Goal: Information Seeking & Learning: Learn about a topic

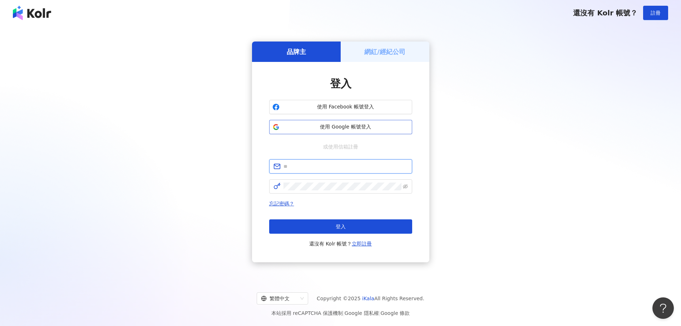
type input "**********"
click at [351, 125] on span "使用 Google 帳號登入" at bounding box center [345, 126] width 127 height 7
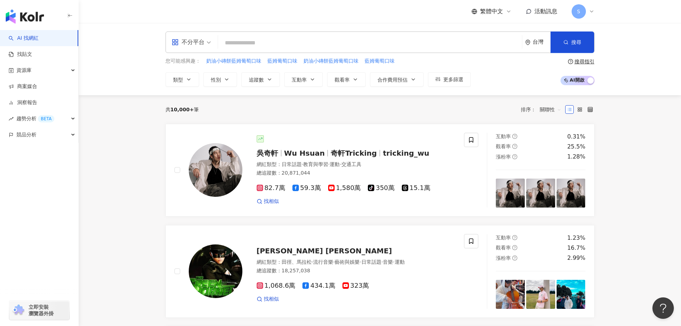
click at [188, 41] on div "不分平台" at bounding box center [188, 41] width 33 height 11
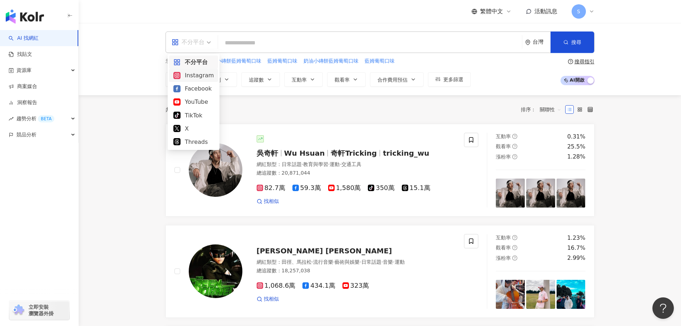
click at [193, 76] on div "Instagram" at bounding box center [193, 75] width 40 height 9
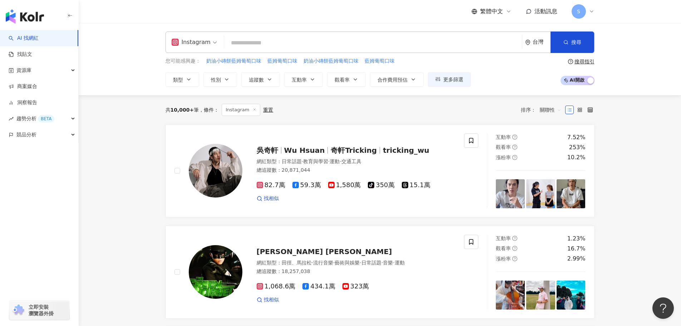
click at [248, 45] on input "search" at bounding box center [373, 43] width 292 height 14
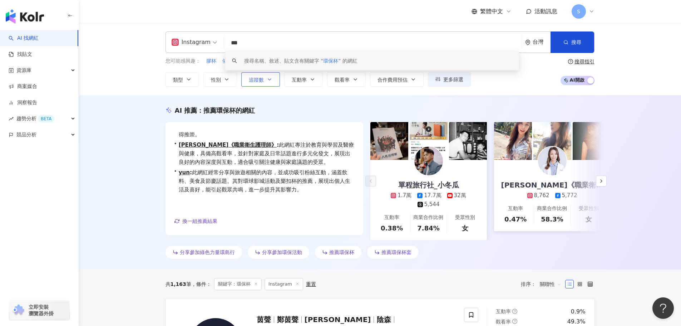
type input "***"
click at [250, 78] on span "追蹤數" at bounding box center [256, 80] width 15 height 6
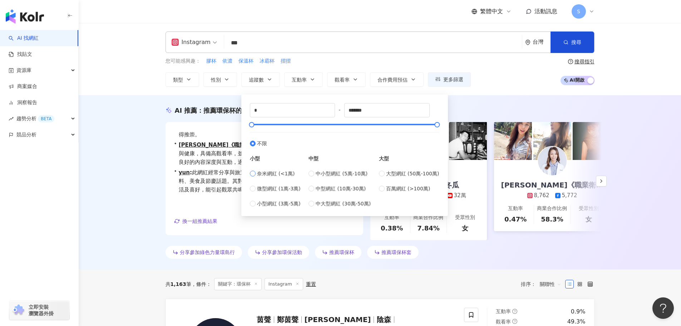
type input "****"
click at [347, 81] on span "觀看率" at bounding box center [341, 80] width 15 height 6
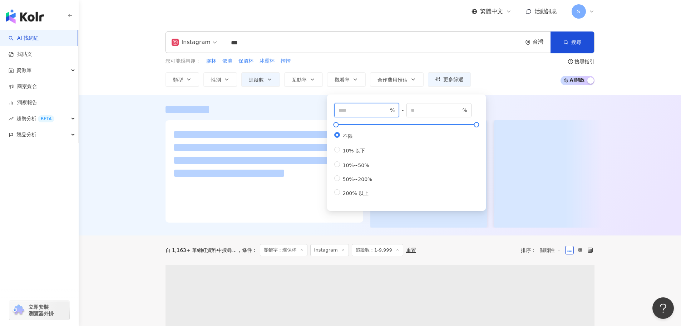
click at [361, 110] on input "number" at bounding box center [363, 110] width 50 height 8
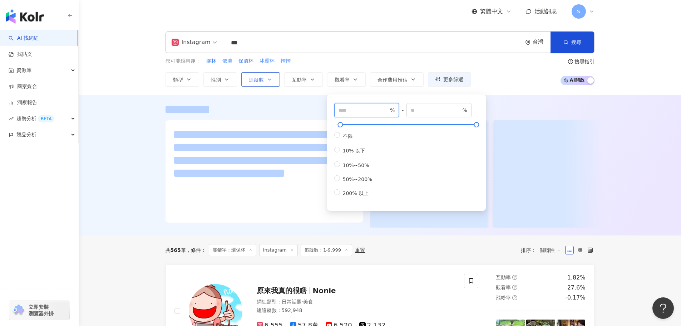
type input "***"
click at [260, 75] on button "追蹤數" at bounding box center [260, 79] width 39 height 14
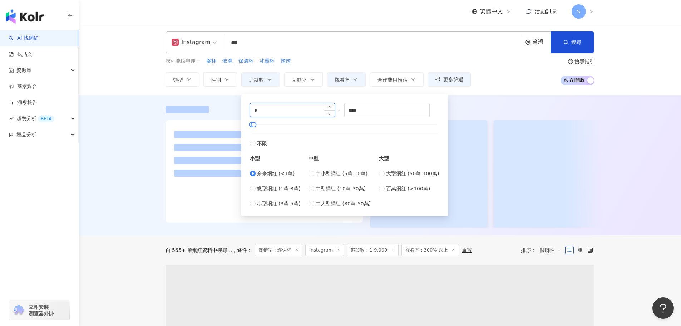
click at [270, 112] on input "*" at bounding box center [292, 110] width 85 height 14
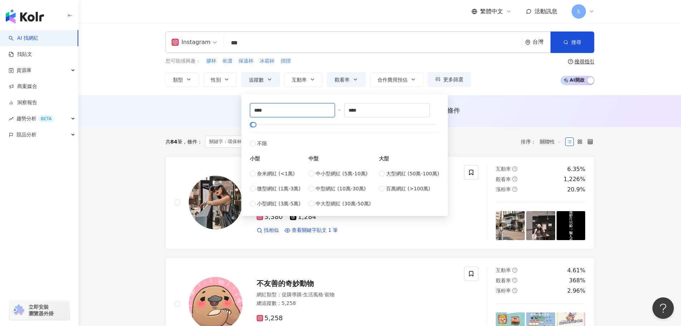
type input "****"
click at [505, 98] on div "AI 推薦 ： 無結果，請嘗試搜尋其他語言關鍵字或條件" at bounding box center [380, 111] width 602 height 32
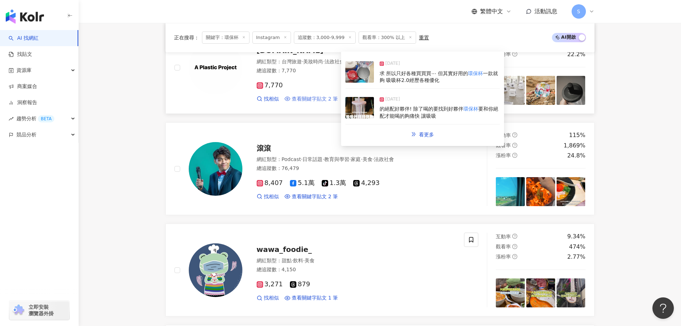
scroll to position [608, 0]
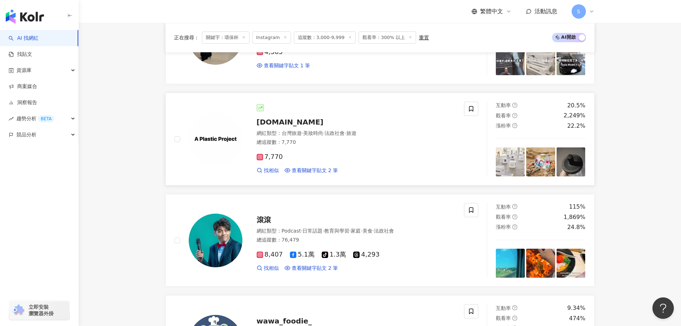
click at [277, 121] on span "a.p.p.tw" at bounding box center [290, 122] width 67 height 9
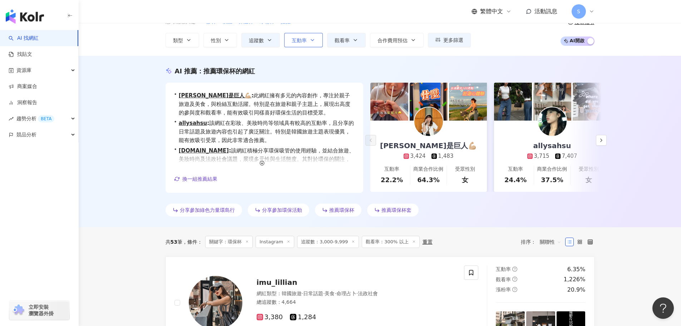
scroll to position [0, 0]
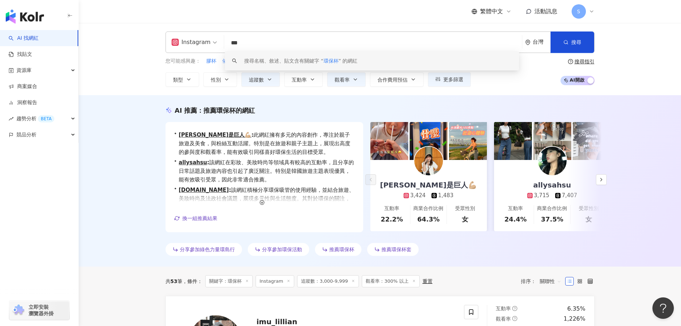
click at [291, 42] on input "***" at bounding box center [373, 43] width 292 height 14
type input "*"
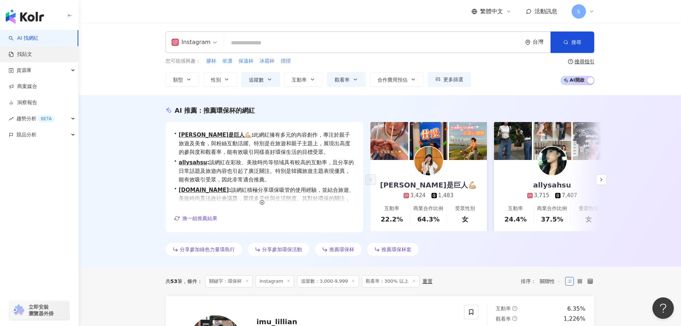
drag, startPoint x: 31, startPoint y: 53, endPoint x: 75, endPoint y: 59, distance: 44.3
click at [31, 54] on link "找貼文" at bounding box center [21, 54] width 24 height 7
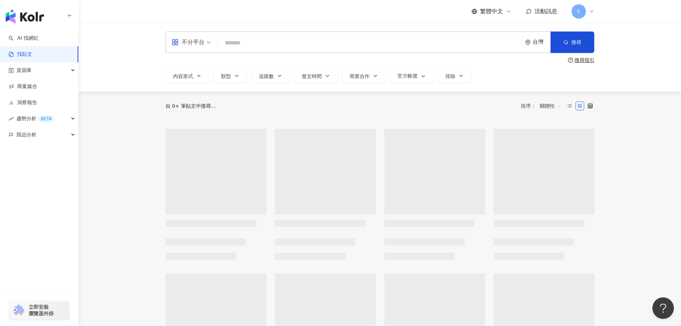
click at [251, 41] on input "search" at bounding box center [370, 42] width 298 height 15
click at [205, 42] on span "不分平台" at bounding box center [191, 41] width 39 height 11
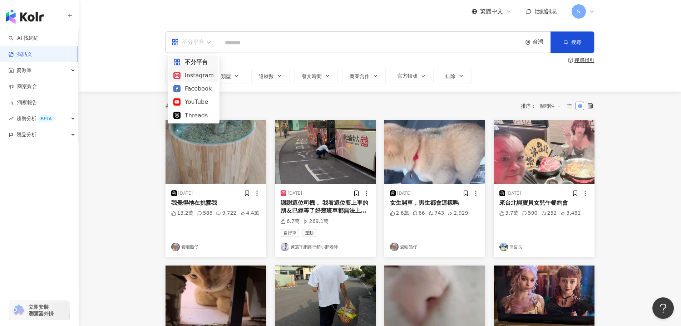
click at [194, 75] on div "Instagram" at bounding box center [193, 75] width 40 height 9
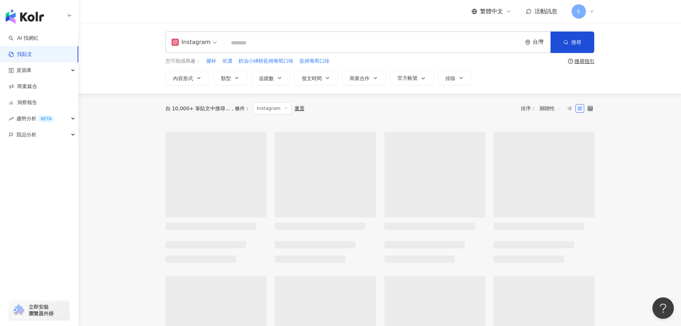
click at [246, 45] on input "search" at bounding box center [373, 42] width 292 height 15
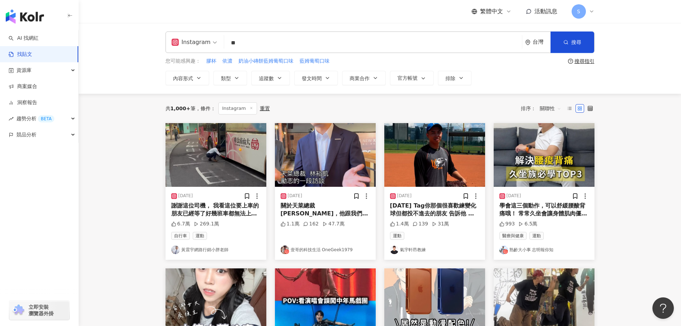
type input "*"
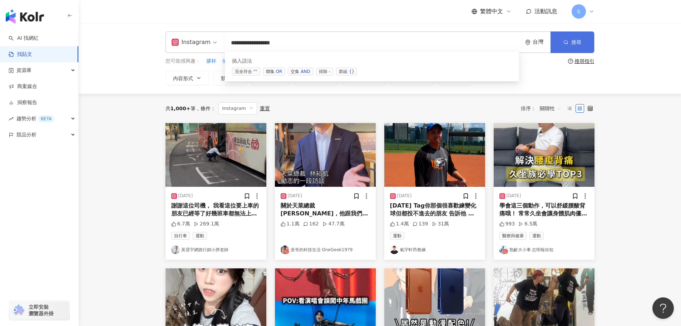
type input "**********"
drag, startPoint x: 575, startPoint y: 43, endPoint x: 571, endPoint y: 43, distance: 3.9
click at [574, 43] on span "搜尋" at bounding box center [576, 42] width 10 height 6
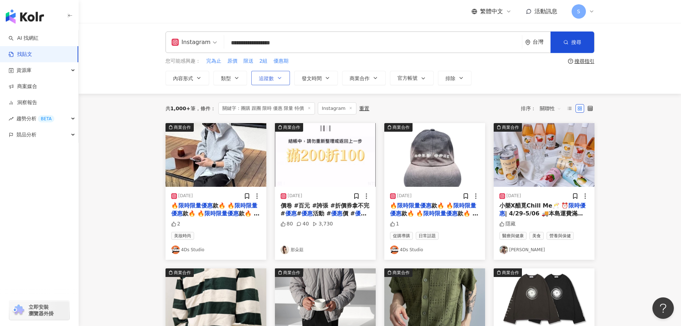
click at [274, 78] on button "追蹤數" at bounding box center [270, 78] width 39 height 14
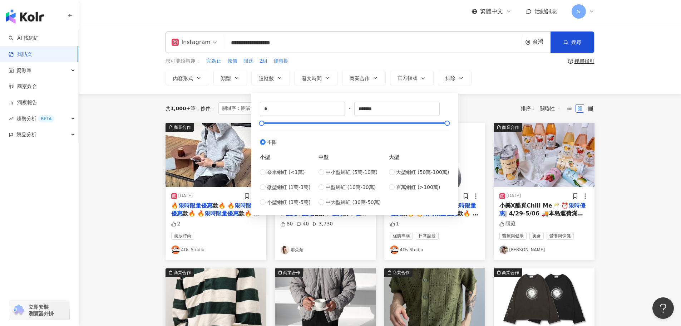
click at [259, 171] on div "* - ******* 不限 小型 奈米網紅 (<1萬) 微型網紅 (1萬-3萬) 小型網紅 (3萬-5萬) 中型 中小型網紅 (5萬-10萬) 中型網紅 (…" at bounding box center [355, 153] width 198 height 113
type input "****"
click at [232, 81] on button "類型" at bounding box center [230, 78] width 34 height 14
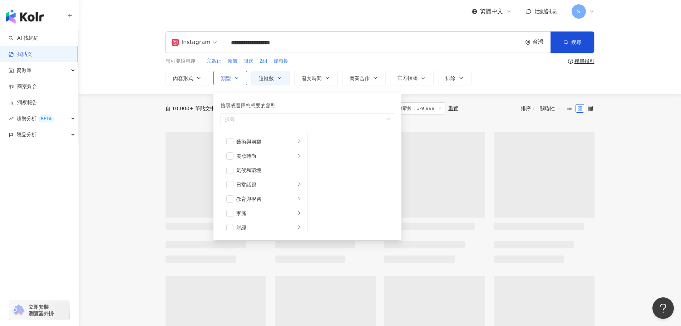
click at [232, 79] on button "類型 搜尋或選擇您想要的類型： 搜尋 藝術與娛樂 美妝時尚 氣候和環境 日常話題 教育與學習 家庭 財經 美食 命理占卜 遊戲 法政社會 生活風格 影視娛樂 …" at bounding box center [230, 78] width 34 height 14
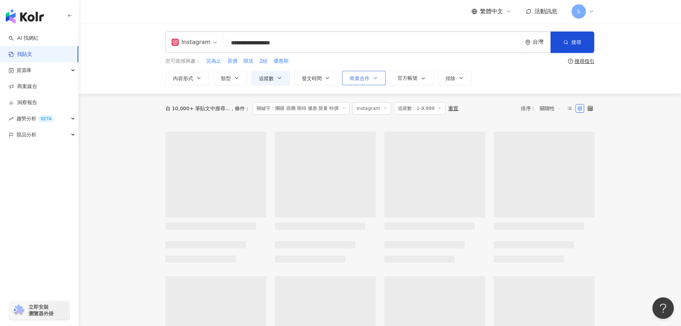
click at [365, 75] on span "商業合作" at bounding box center [359, 78] width 20 height 6
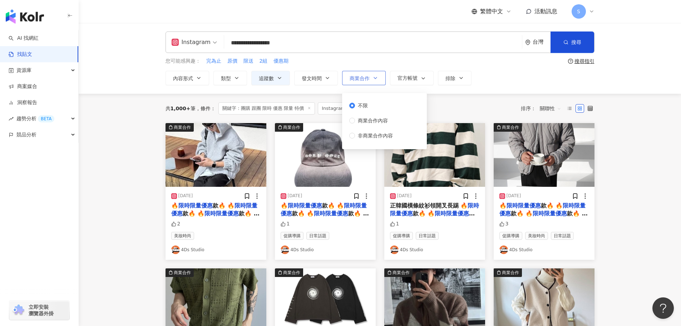
click at [367, 75] on span "商業合作" at bounding box center [359, 78] width 20 height 6
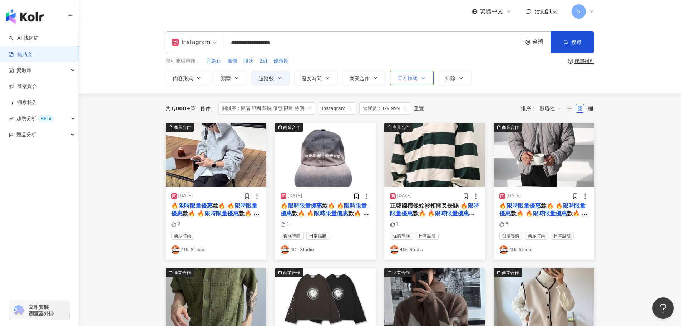
click at [412, 77] on span "官方帳號" at bounding box center [407, 78] width 20 height 6
click at [432, 66] on div "**********" at bounding box center [379, 58] width 457 height 54
click at [372, 78] on icon "button" at bounding box center [375, 78] width 6 height 6
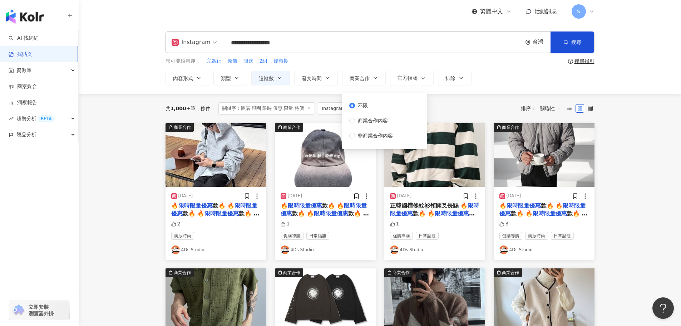
click at [393, 54] on div "**********" at bounding box center [379, 58] width 457 height 54
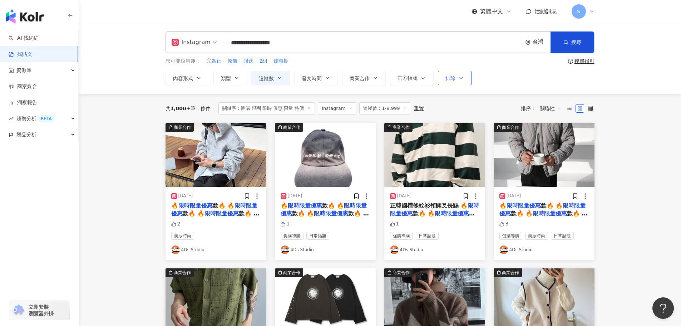
click at [462, 71] on button "排除" at bounding box center [455, 78] width 34 height 14
click at [500, 69] on div "**********" at bounding box center [379, 58] width 457 height 54
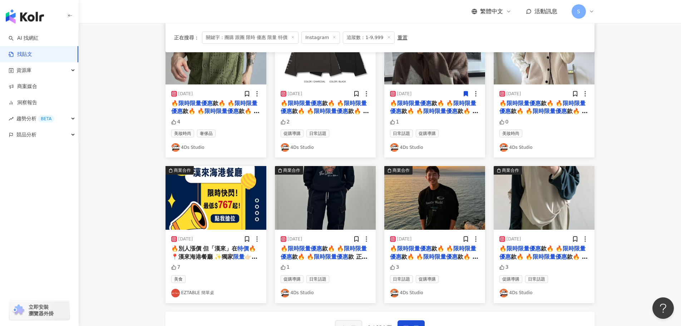
scroll to position [286, 0]
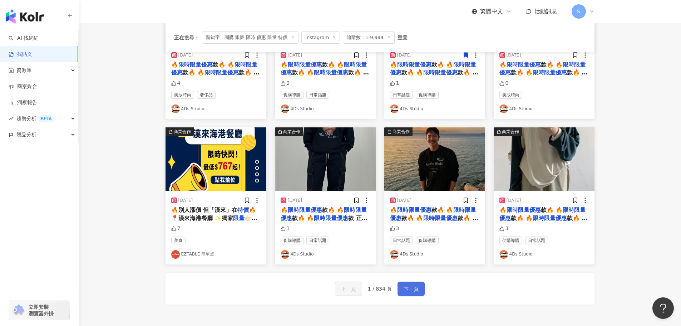
click at [407, 289] on span "下一頁" at bounding box center [410, 288] width 15 height 9
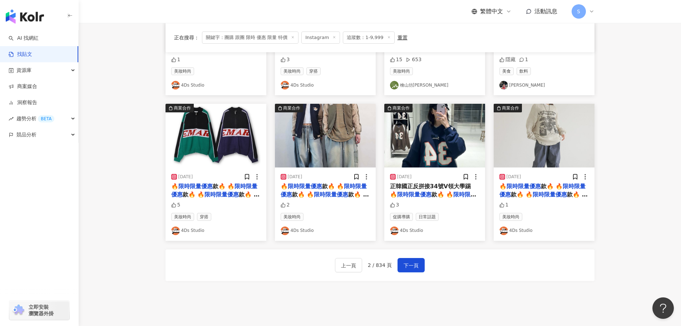
scroll to position [362, 0]
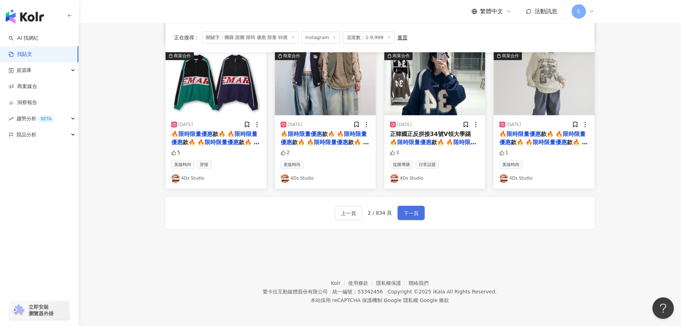
click at [412, 213] on span "下一頁" at bounding box center [410, 213] width 15 height 9
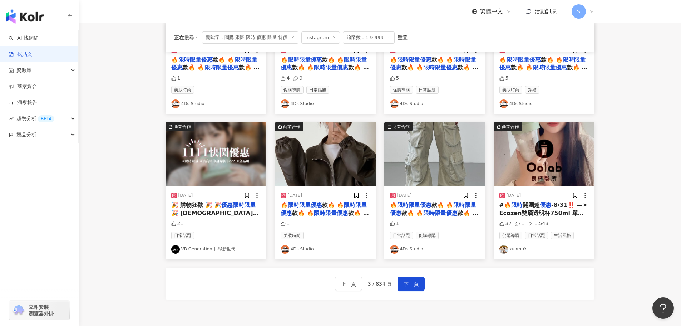
scroll to position [290, 0]
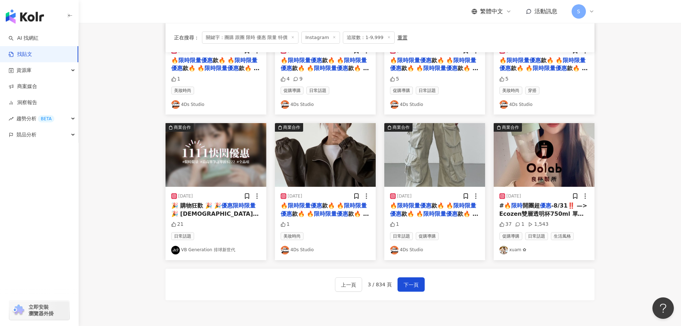
click at [509, 248] on link "xuam ✿" at bounding box center [543, 250] width 89 height 9
click at [406, 285] on span "下一頁" at bounding box center [410, 284] width 15 height 9
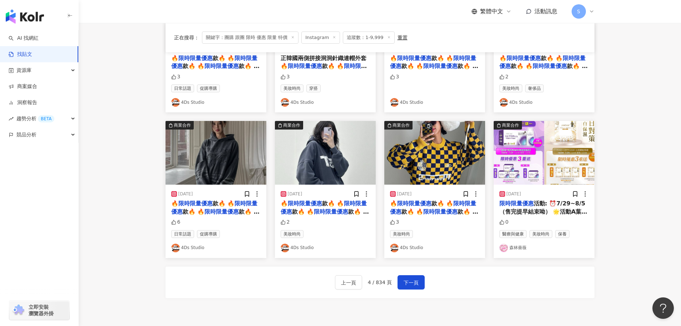
scroll to position [362, 0]
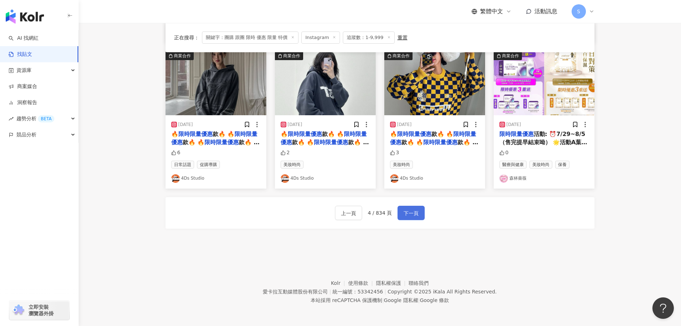
click at [412, 209] on span "下一頁" at bounding box center [410, 213] width 15 height 9
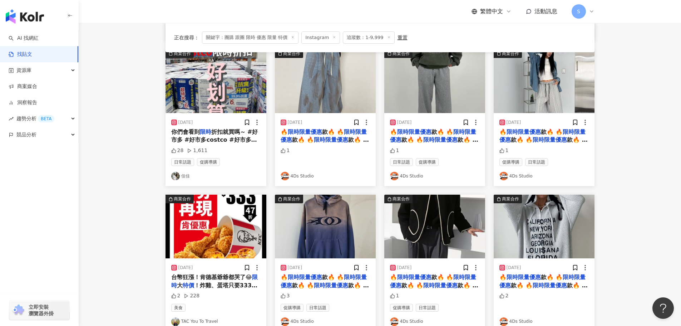
scroll to position [147, 0]
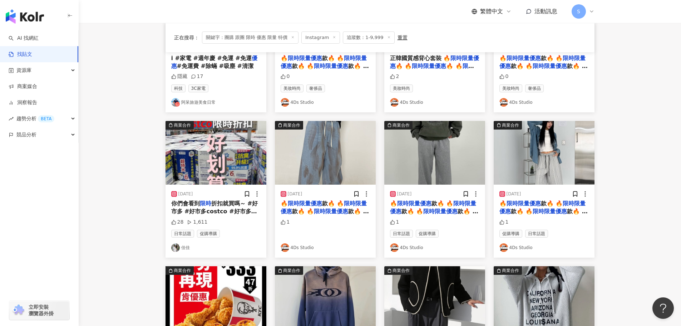
click at [186, 247] on link "佳佳" at bounding box center [215, 247] width 89 height 9
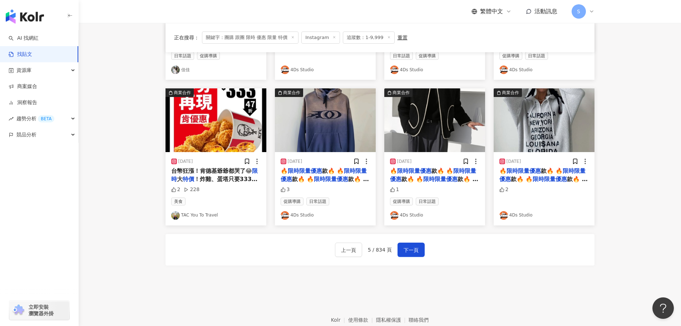
scroll to position [362, 0]
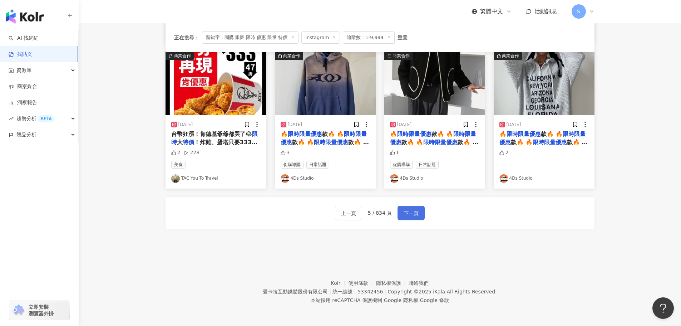
click at [407, 208] on button "下一頁" at bounding box center [410, 212] width 27 height 14
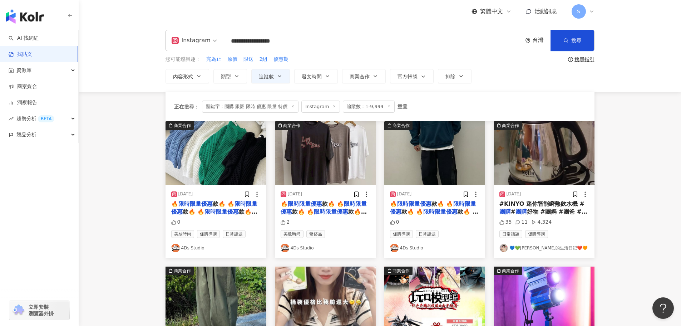
scroll to position [0, 0]
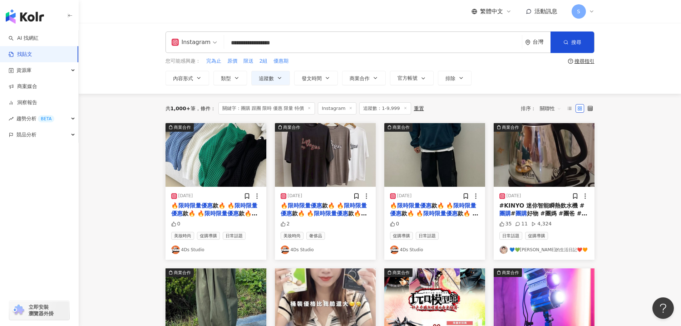
click at [531, 250] on link "💙💚桐桐的生活日記❤️🧡" at bounding box center [543, 249] width 89 height 9
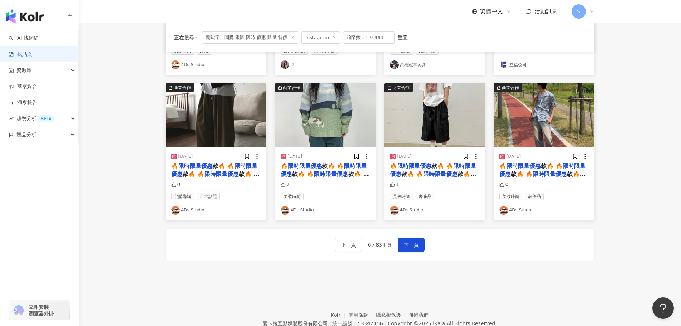
scroll to position [362, 0]
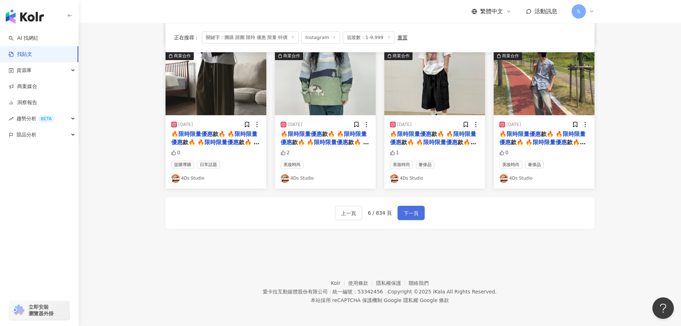
click at [410, 210] on span "下一頁" at bounding box center [410, 213] width 15 height 9
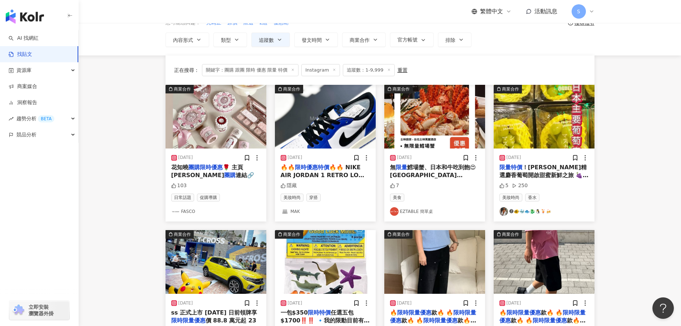
scroll to position [36, 0]
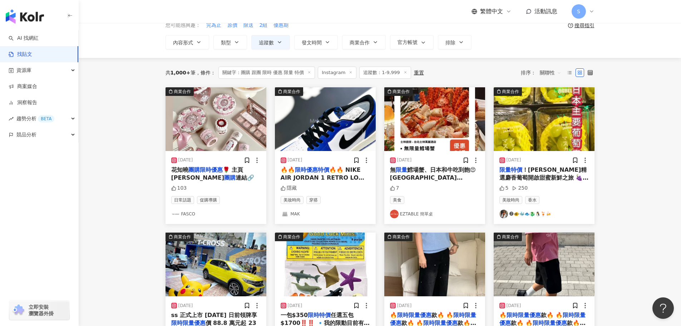
click at [519, 213] on link "🅙🐠🐳🐟🐉🐧🍹🍻" at bounding box center [543, 213] width 89 height 9
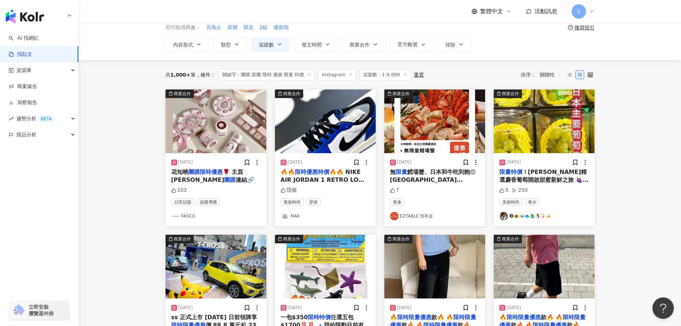
scroll to position [0, 0]
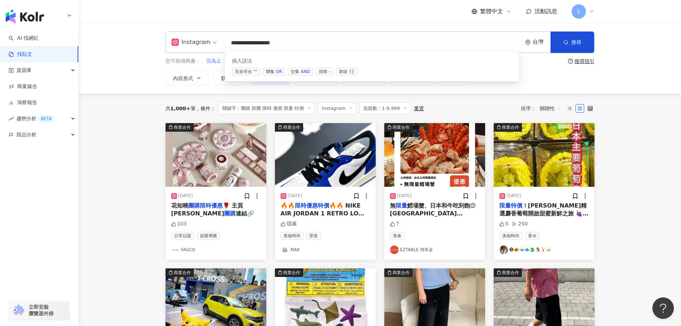
drag, startPoint x: 311, startPoint y: 43, endPoint x: 200, endPoint y: 36, distance: 111.3
click at [203, 36] on div "**********" at bounding box center [379, 41] width 429 height 21
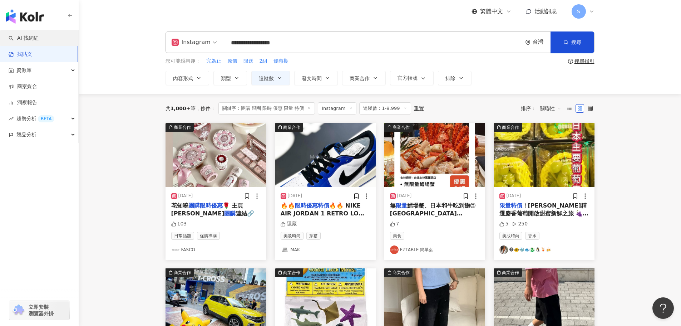
click at [35, 40] on link "AI 找網紅" at bounding box center [24, 38] width 30 height 7
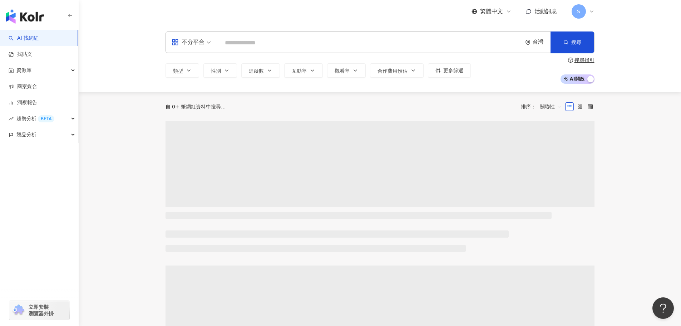
click at [255, 45] on input "search" at bounding box center [370, 43] width 298 height 14
click at [207, 44] on span "不分平台" at bounding box center [191, 41] width 39 height 11
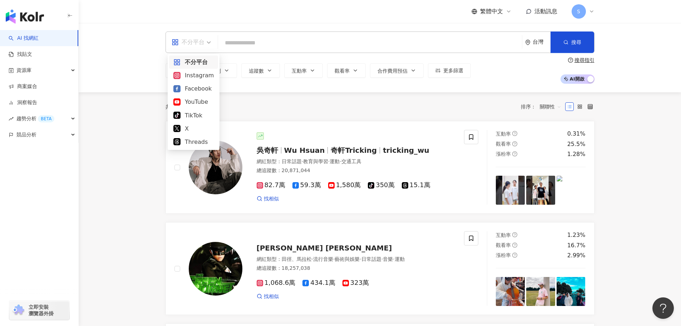
click at [203, 75] on div "Instagram" at bounding box center [193, 75] width 40 height 9
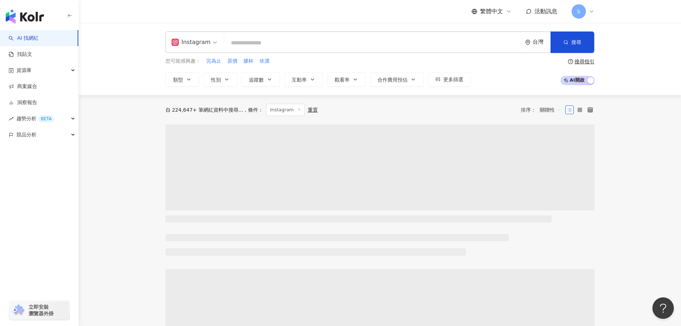
click at [235, 44] on input "search" at bounding box center [373, 43] width 292 height 14
paste input "**********"
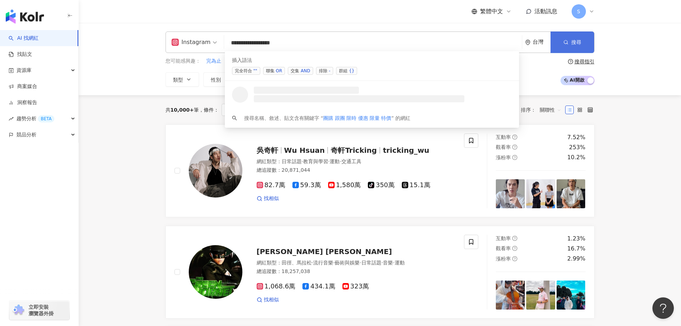
type input "**********"
click at [577, 40] on span "搜尋" at bounding box center [576, 42] width 10 height 6
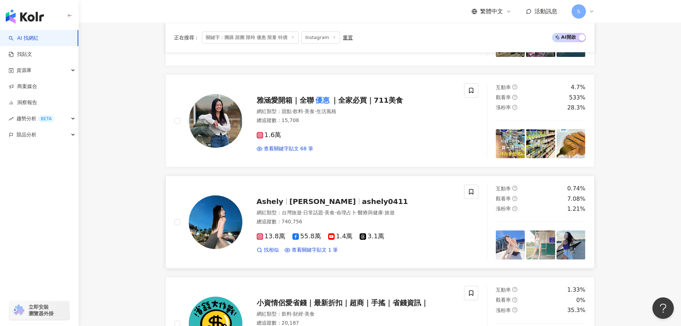
scroll to position [1001, 0]
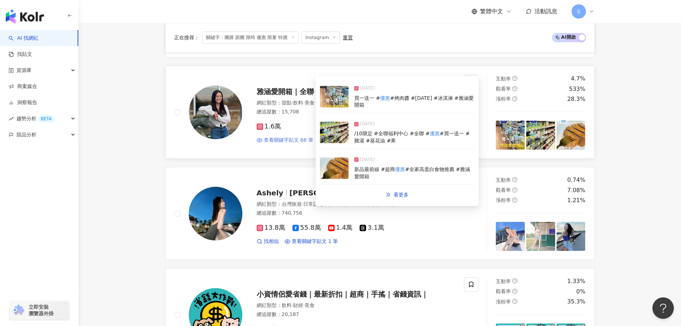
click at [291, 139] on span "查看關鍵字貼文 68 筆" at bounding box center [289, 140] width 50 height 7
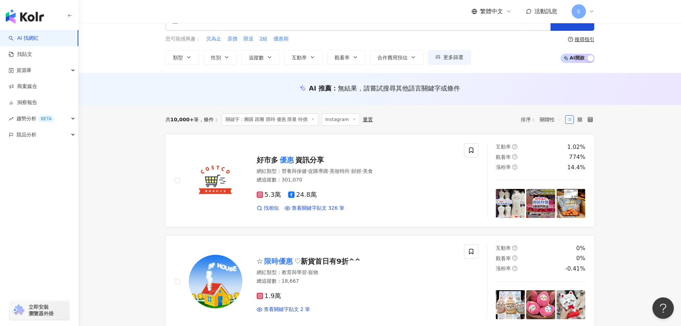
scroll to position [0, 0]
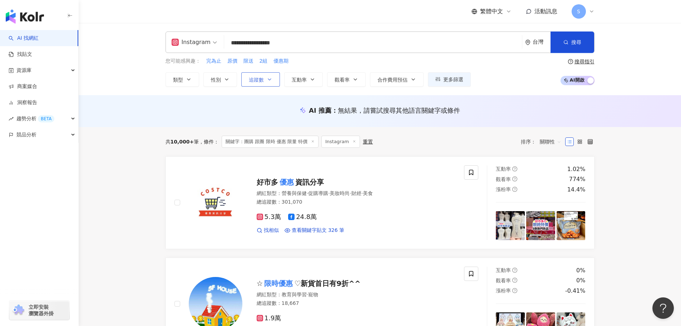
click at [267, 81] on icon "button" at bounding box center [270, 79] width 6 height 6
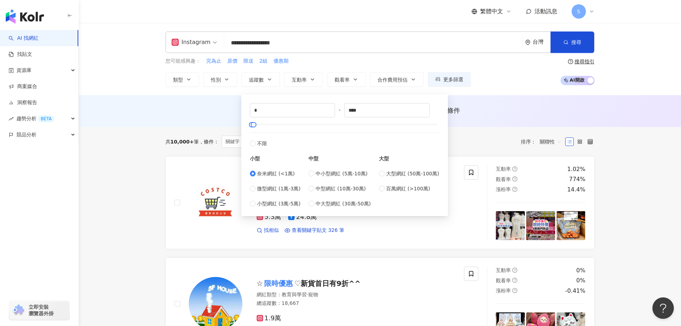
type input "****"
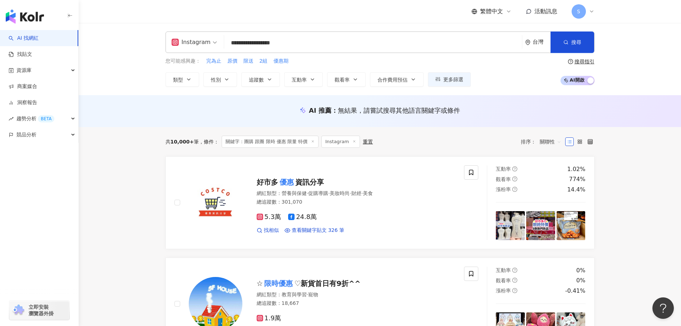
click at [500, 116] on div "AI 推薦 ： 無結果，請嘗試搜尋其他語言關鍵字或條件" at bounding box center [379, 112] width 457 height 13
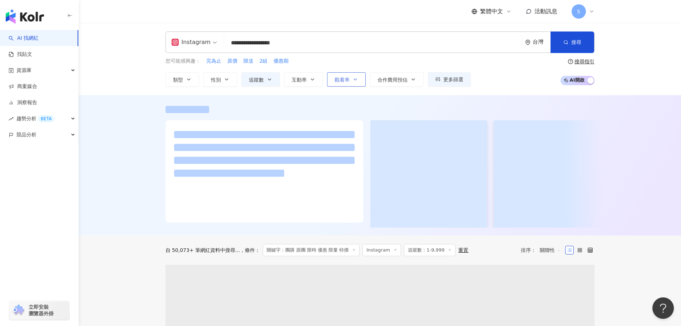
click at [350, 75] on button "觀看率" at bounding box center [346, 79] width 39 height 14
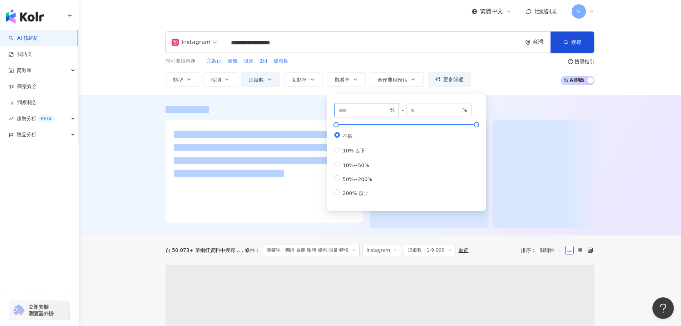
click at [364, 114] on span "%" at bounding box center [366, 110] width 65 height 14
click at [363, 110] on input "number" at bounding box center [363, 110] width 50 height 8
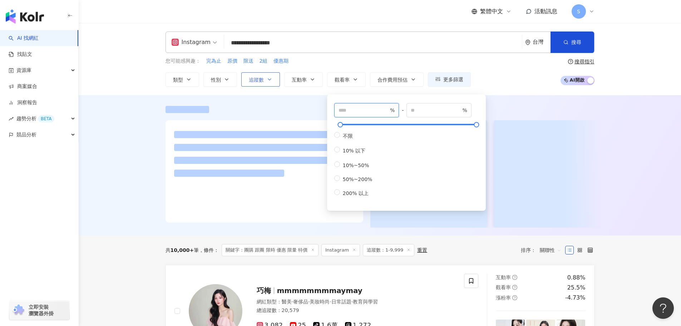
type input "***"
click at [266, 79] on button "追蹤數" at bounding box center [260, 79] width 39 height 14
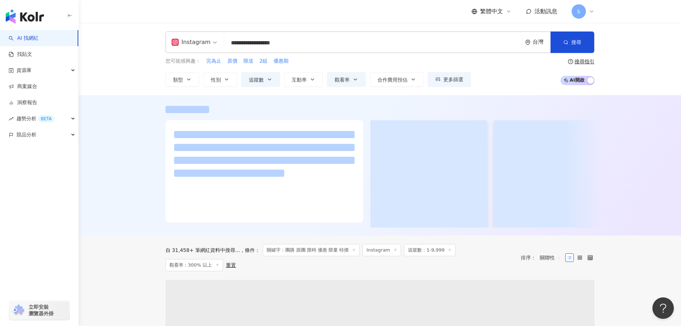
click at [486, 96] on div at bounding box center [380, 165] width 602 height 140
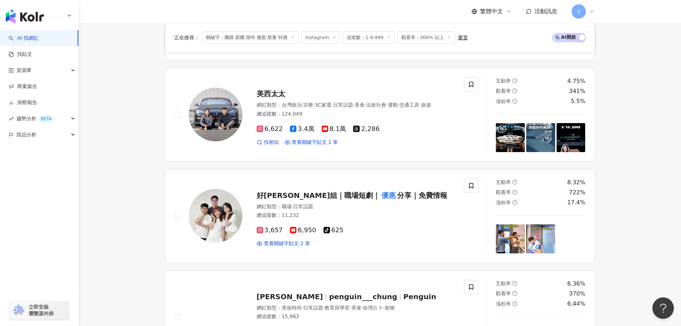
scroll to position [458, 0]
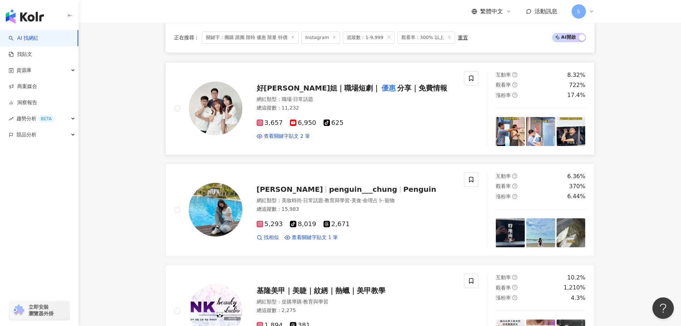
click at [380, 88] on mark "優惠" at bounding box center [388, 87] width 17 height 11
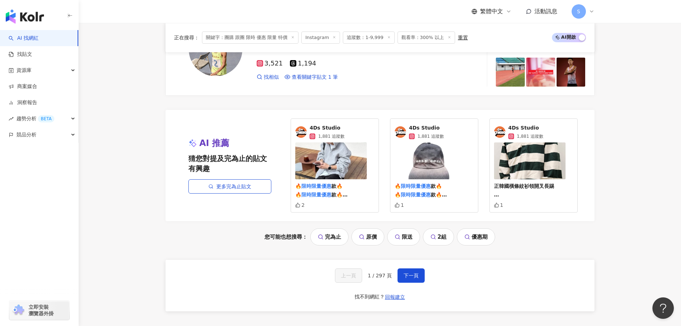
scroll to position [1409, 0]
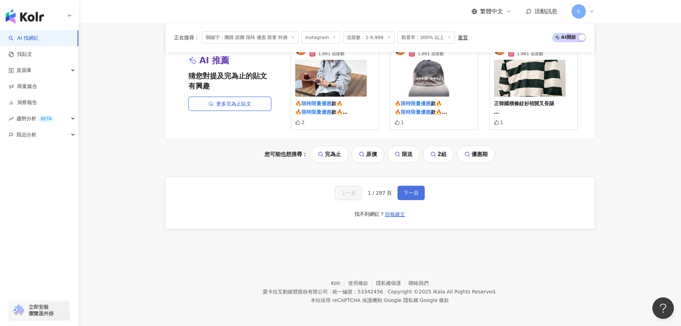
click at [415, 196] on button "下一頁" at bounding box center [410, 192] width 27 height 14
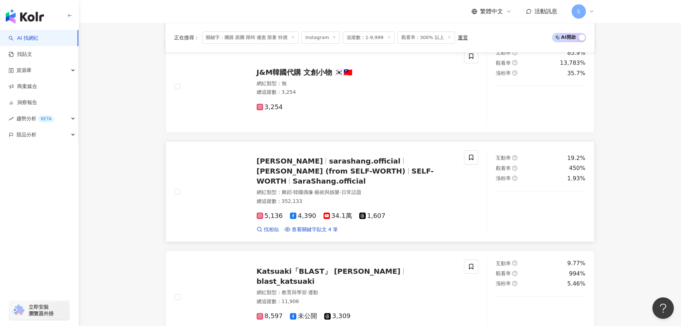
scroll to position [319, 0]
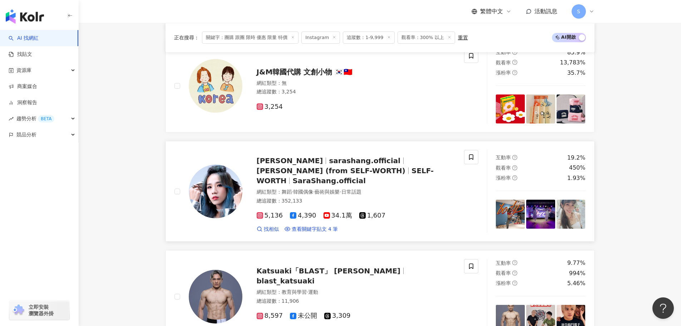
click at [329, 159] on span "sarashang.official" at bounding box center [364, 160] width 71 height 9
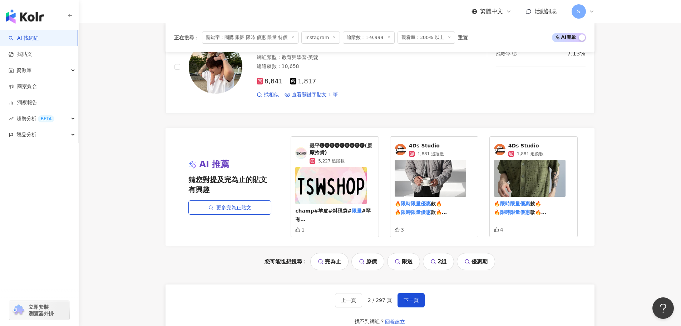
scroll to position [1322, 0]
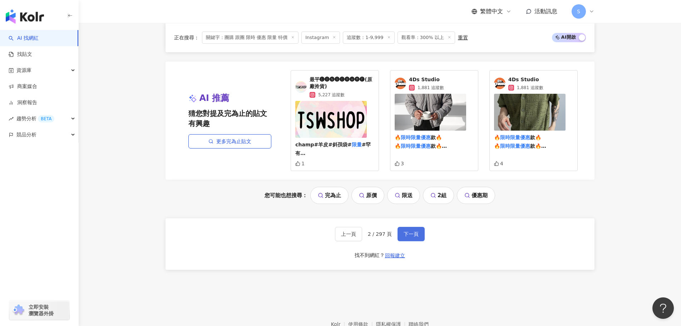
click at [406, 231] on span "下一頁" at bounding box center [410, 234] width 15 height 6
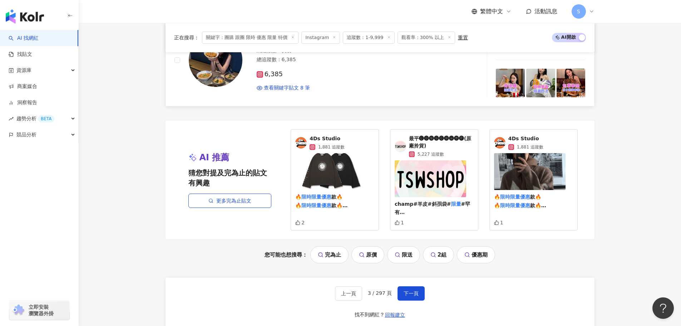
scroll to position [1355, 0]
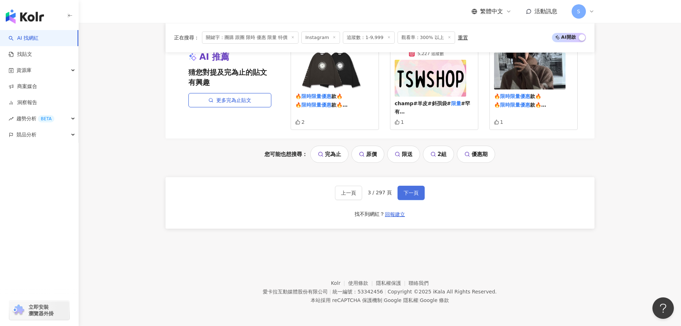
click at [414, 190] on span "下一頁" at bounding box center [410, 193] width 15 height 6
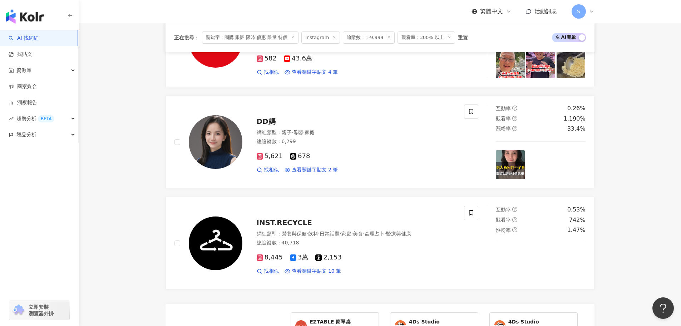
scroll to position [1322, 0]
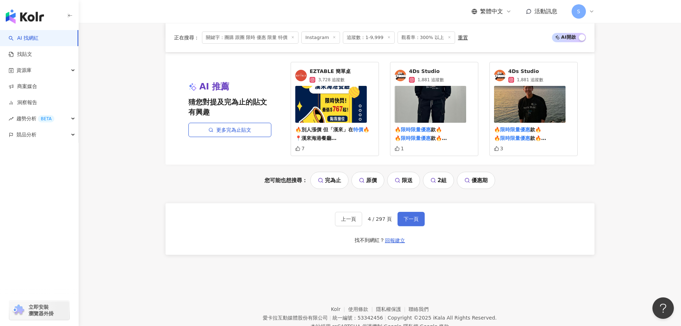
click at [407, 214] on button "下一頁" at bounding box center [410, 219] width 27 height 14
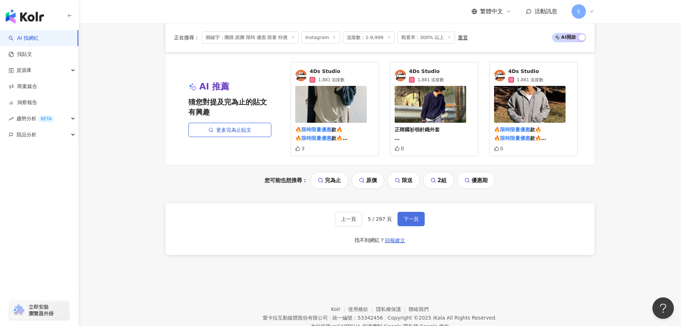
click at [416, 224] on button "下一頁" at bounding box center [410, 219] width 27 height 14
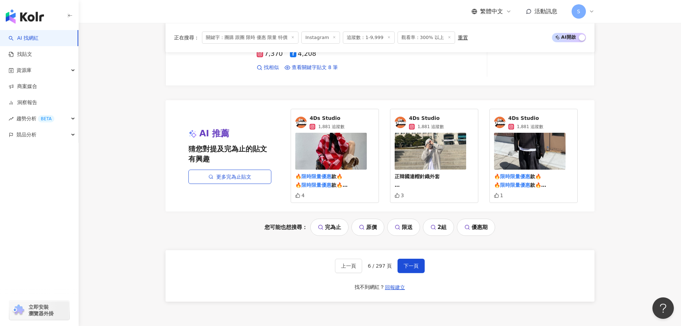
scroll to position [1348, 0]
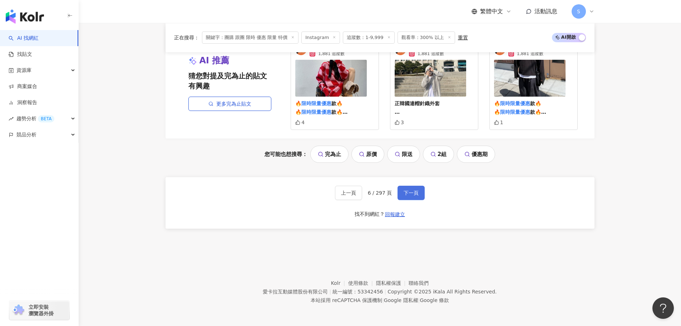
click at [417, 190] on span "下一頁" at bounding box center [410, 193] width 15 height 6
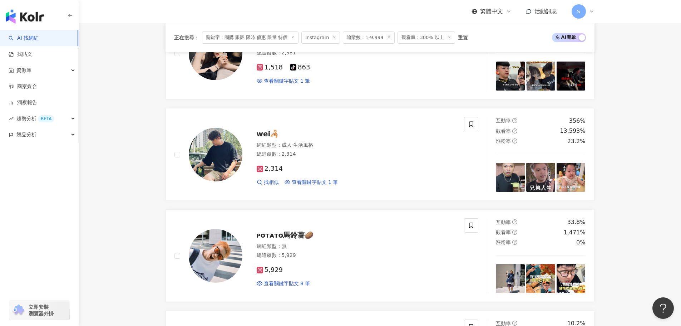
scroll to position [634, 0]
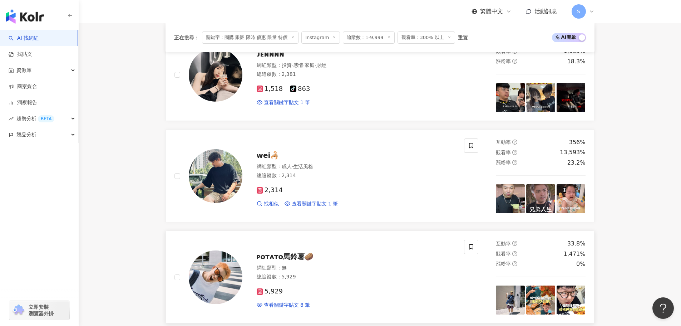
click at [296, 257] on span "ᴘᴏᴛᴀᴛᴏ馬鈴薯🥔" at bounding box center [285, 256] width 57 height 9
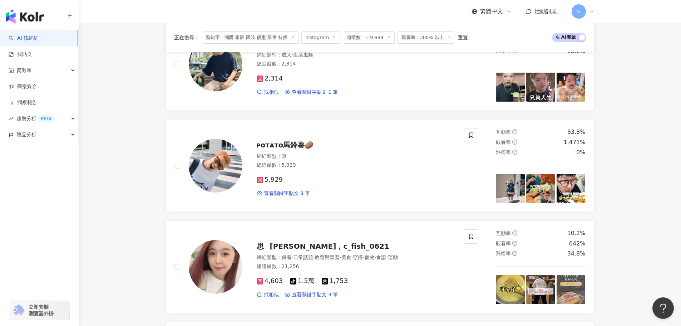
scroll to position [750, 0]
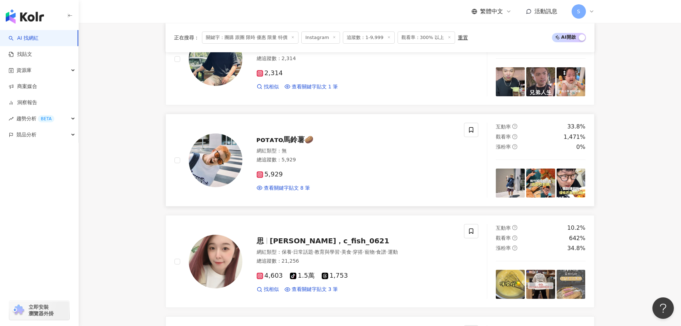
click at [288, 137] on span "ᴘᴏᴛᴀᴛᴏ馬鈴薯🥔" at bounding box center [285, 139] width 57 height 9
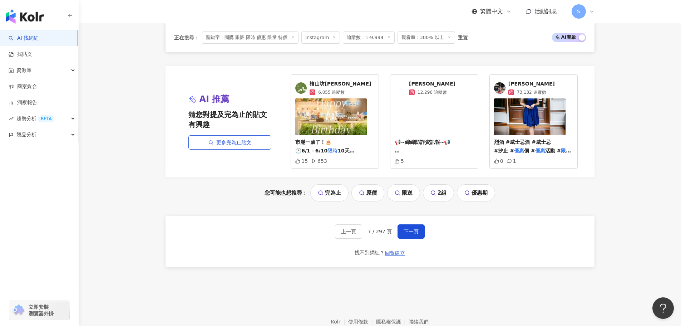
scroll to position [1322, 0]
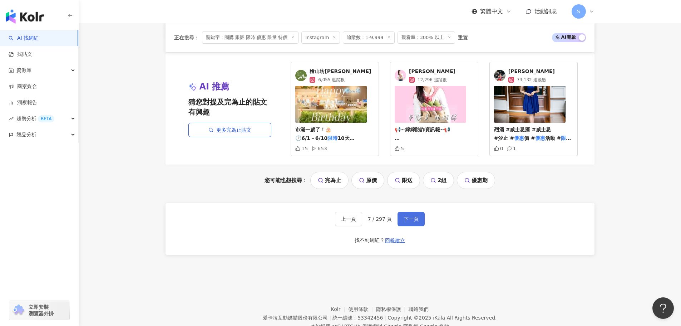
click at [408, 216] on span "下一頁" at bounding box center [410, 219] width 15 height 6
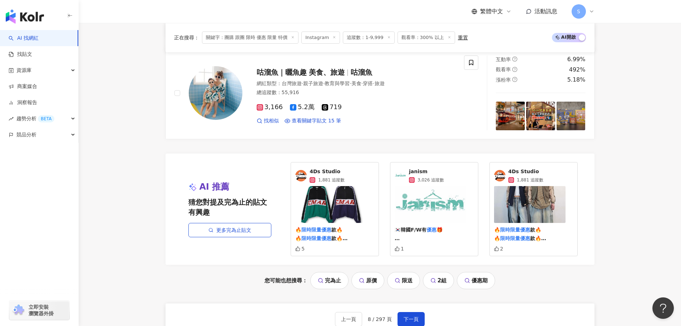
scroll to position [1348, 0]
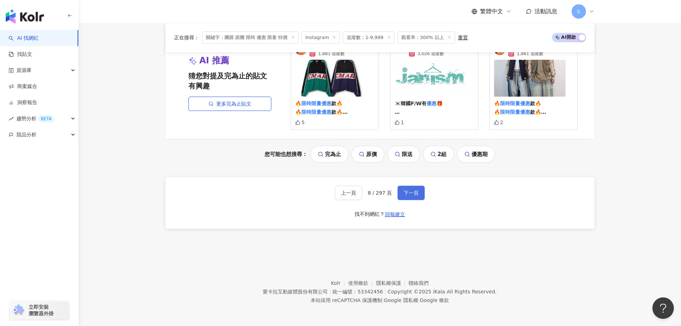
click at [418, 191] on button "下一頁" at bounding box center [410, 192] width 27 height 14
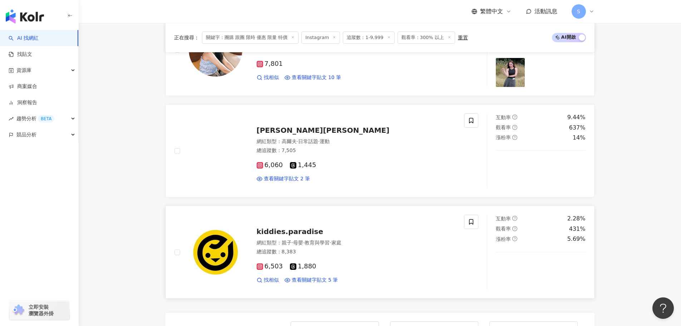
scroll to position [1062, 0]
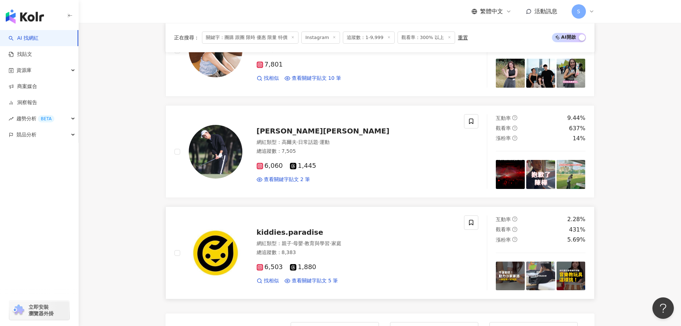
click at [294, 230] on span "kiddies.paradise" at bounding box center [290, 232] width 67 height 9
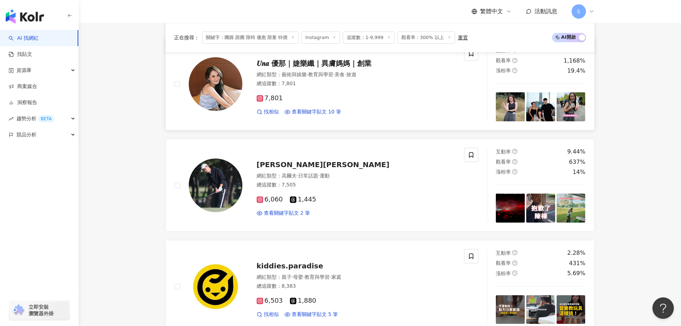
scroll to position [955, 0]
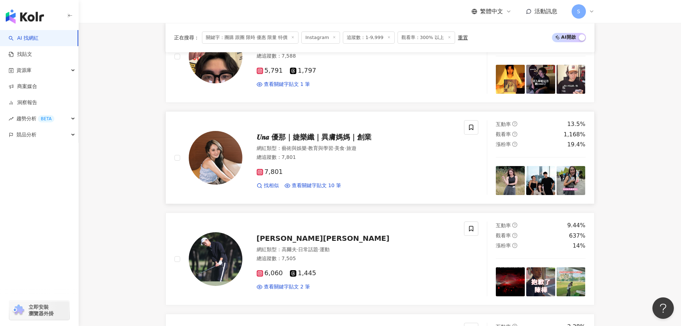
click at [302, 140] on span "𝑼𝒏𝒂 優那｜婕樂纖｜異膚媽媽｜創業" at bounding box center [314, 137] width 115 height 9
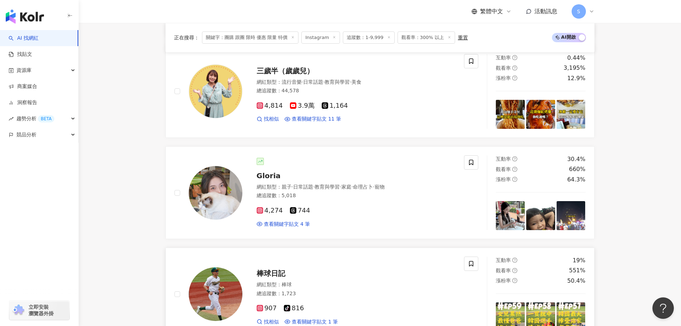
scroll to position [348, 0]
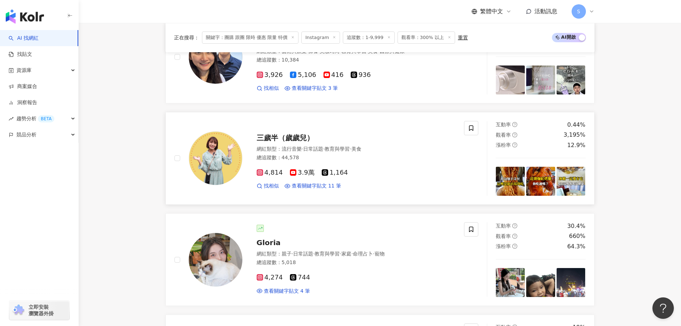
click at [289, 132] on div "三歲半（歲歲兒） 網紅類型 ： 流行音樂 · 日常話題 · 教育與學習 · 美食 總追蹤數 ： 44,578 4,814 3.9萬 1,164 找相似 查看關…" at bounding box center [348, 158] width 213 height 63
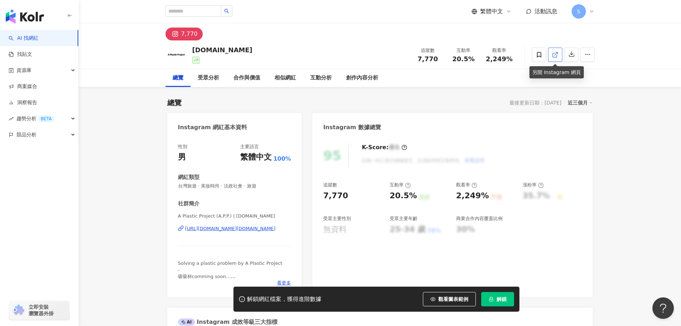
click at [555, 51] on span at bounding box center [555, 55] width 6 height 8
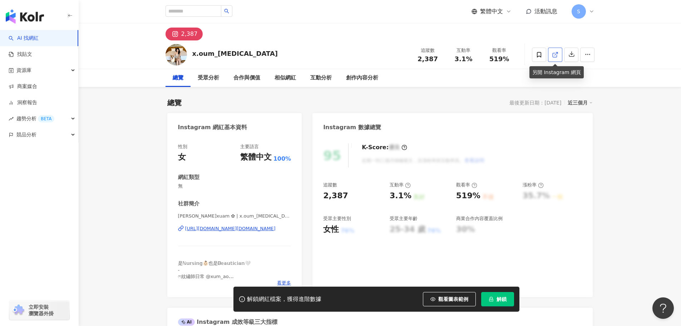
click at [555, 52] on icon at bounding box center [555, 54] width 6 height 6
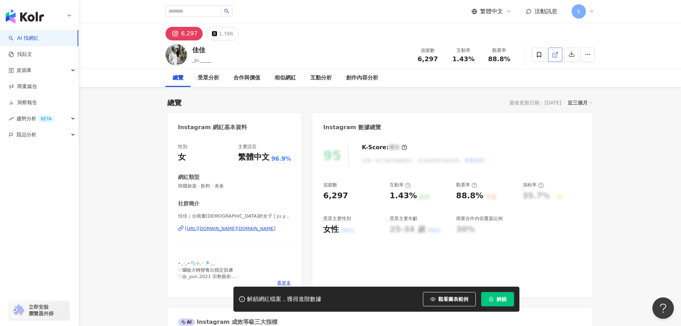
click at [556, 53] on line at bounding box center [555, 53] width 3 height 3
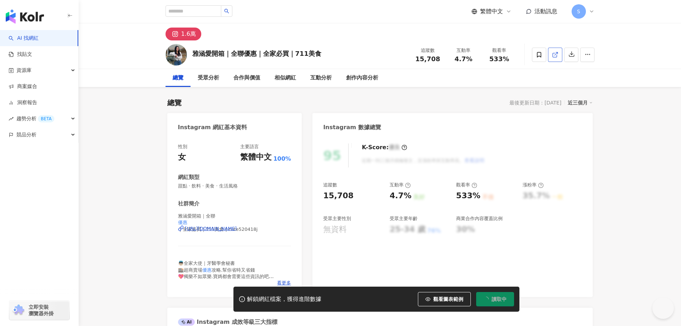
click at [558, 53] on link at bounding box center [555, 55] width 14 height 14
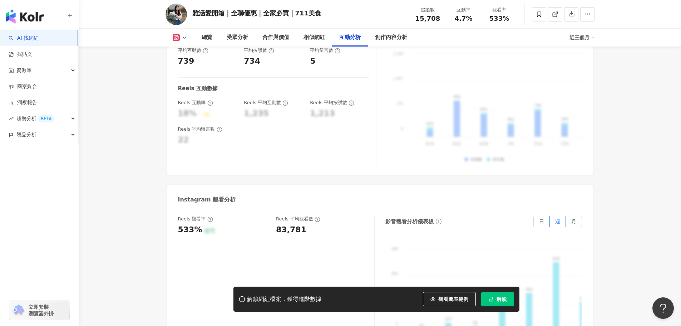
scroll to position [1588, 0]
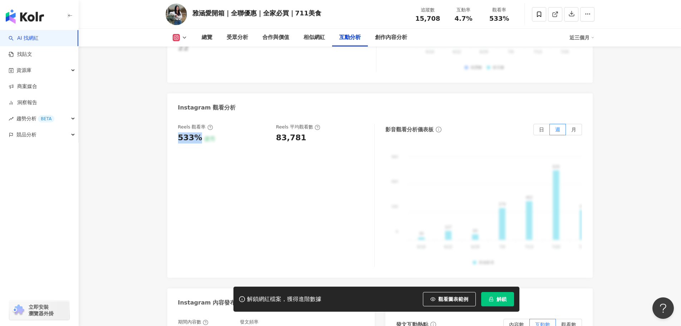
drag, startPoint x: 182, startPoint y: 126, endPoint x: 197, endPoint y: 131, distance: 16.1
click at [197, 131] on div "Reels 觀看率 533% 優秀 Reels 平均觀看數 83,781 影音觀看分析儀表板 日 週 月 990 990 660 660 330 330 0 …" at bounding box center [379, 196] width 425 height 161
copy div "533%"
click at [300, 129] on div "Reels 觀看率 533% 優秀 Reels 平均觀看數 83,781" at bounding box center [272, 133] width 189 height 19
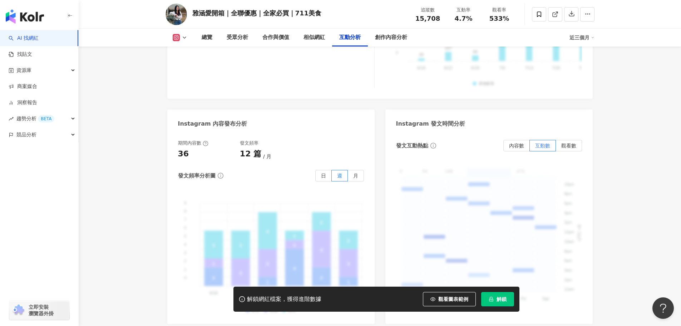
click at [284, 125] on div "Instagram 互動分析 互動率 4.7% 良好 按讚評論比 5:100 一般 平均互動數 739 平均按讚數 734 平均留言數 5 Reels 互動數…" at bounding box center [379, 22] width 425 height 604
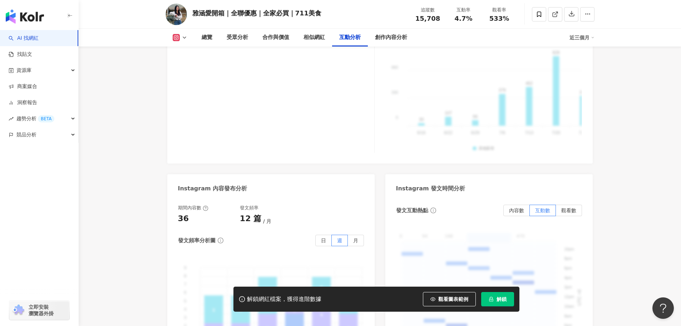
scroll to position [1624, 0]
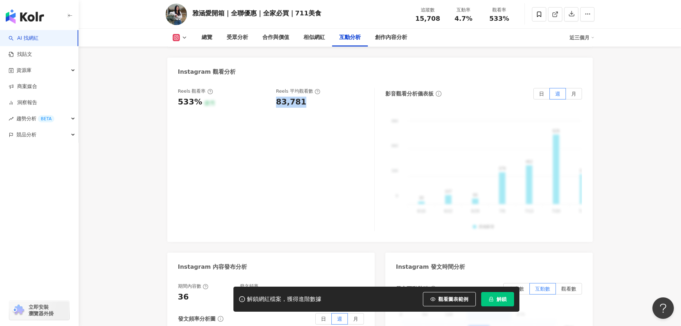
drag, startPoint x: 276, startPoint y: 91, endPoint x: 303, endPoint y: 92, distance: 27.5
click at [303, 92] on div "Reels 觀看率 533% 優秀 Reels 平均觀看數 83,781" at bounding box center [272, 97] width 189 height 19
copy div "83,781"
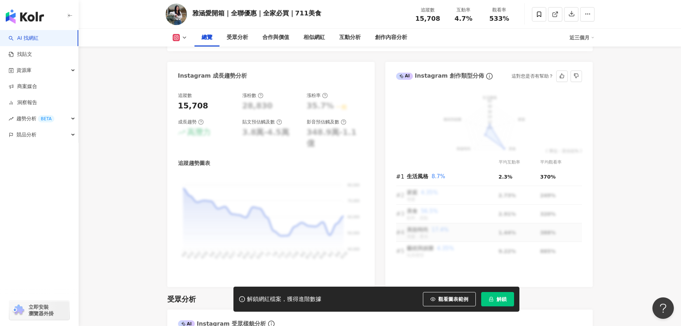
scroll to position [337, 0]
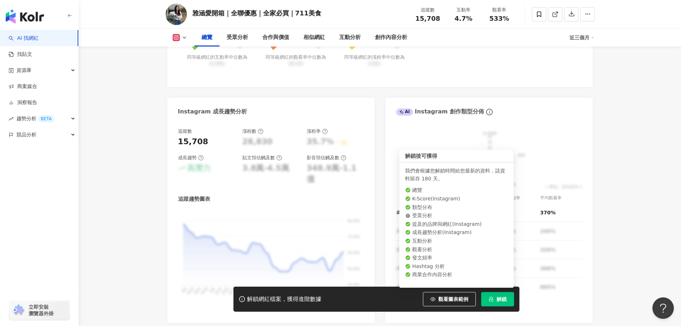
click at [495, 299] on button "解鎖" at bounding box center [497, 299] width 33 height 14
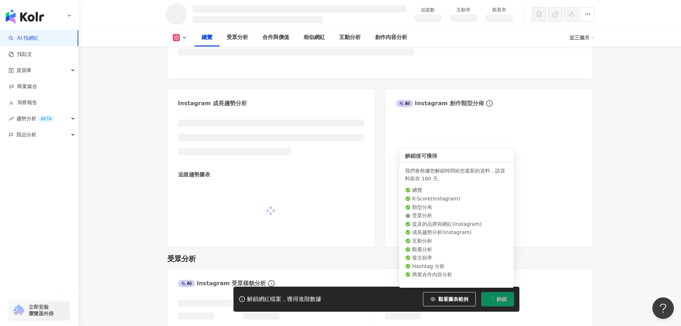
scroll to position [332, 0]
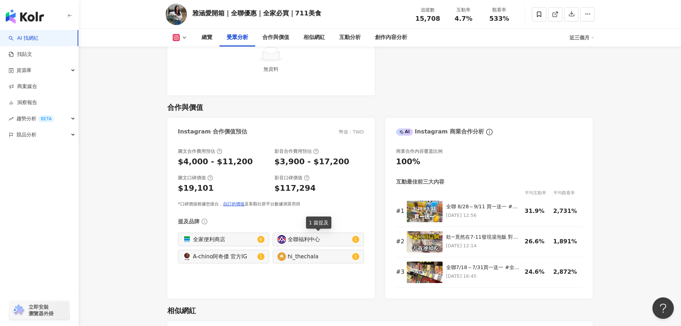
scroll to position [792, 0]
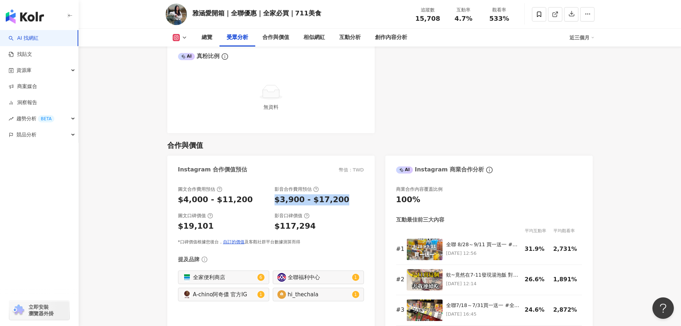
drag, startPoint x: 273, startPoint y: 200, endPoint x: 346, endPoint y: 200, distance: 72.5
click at [346, 200] on div "圖文合作費用預估 $4,000 - $11,200 影音合作費用預估 $3,900 - $17,200" at bounding box center [271, 195] width 186 height 19
copy div "$3,900 - $17,200"
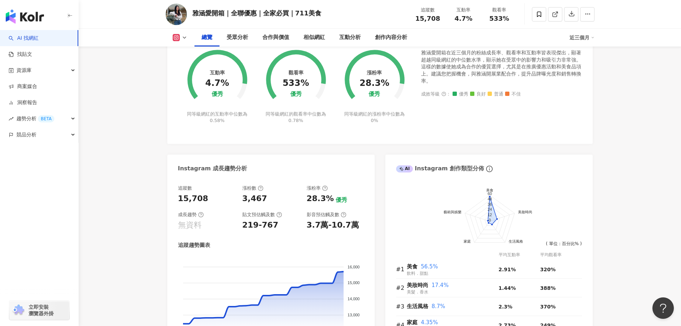
scroll to position [363, 0]
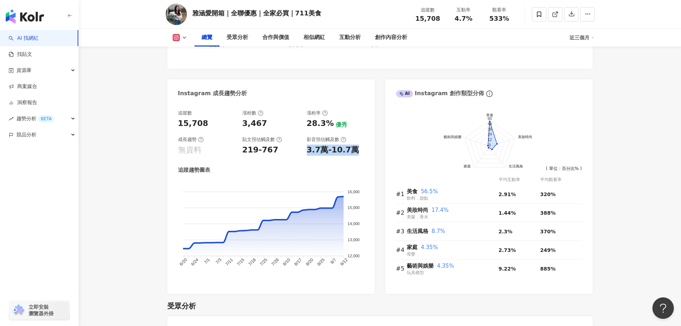
drag, startPoint x: 306, startPoint y: 149, endPoint x: 356, endPoint y: 149, distance: 50.0
click at [356, 149] on div "3.7萬-10.7萬" at bounding box center [335, 149] width 57 height 11
copy div "3.7萬-10.7萬"
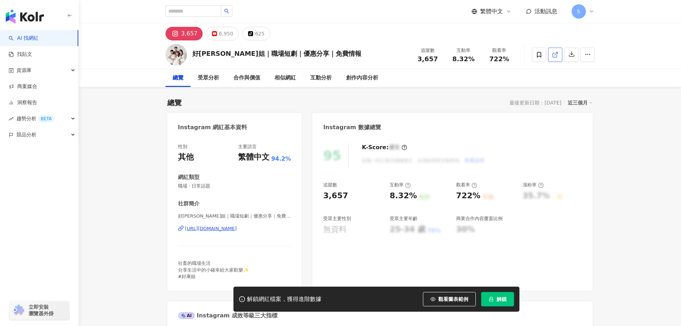
click at [557, 55] on icon at bounding box center [555, 54] width 6 height 6
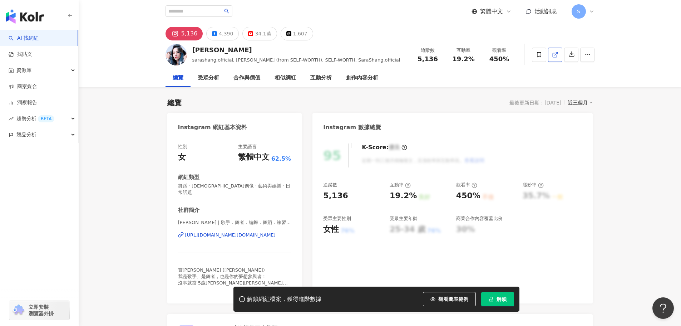
click at [557, 53] on icon at bounding box center [555, 54] width 6 height 6
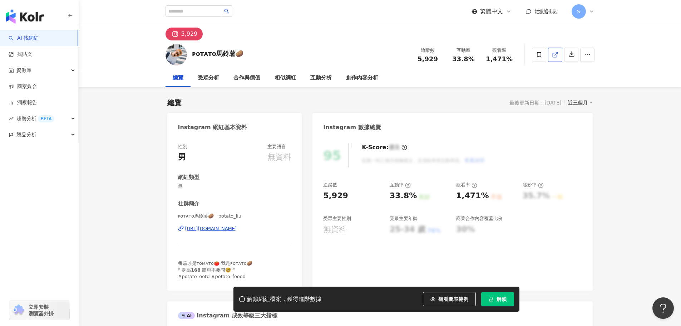
click at [558, 54] on link at bounding box center [555, 55] width 14 height 14
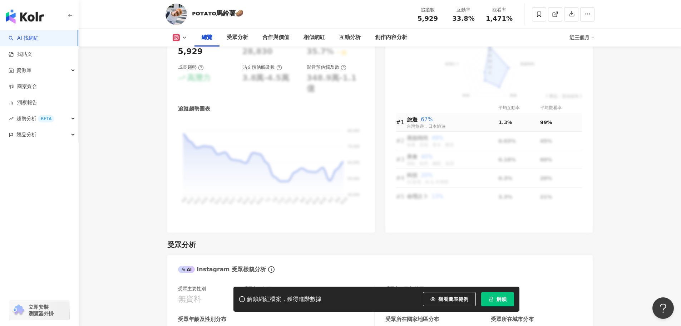
scroll to position [572, 0]
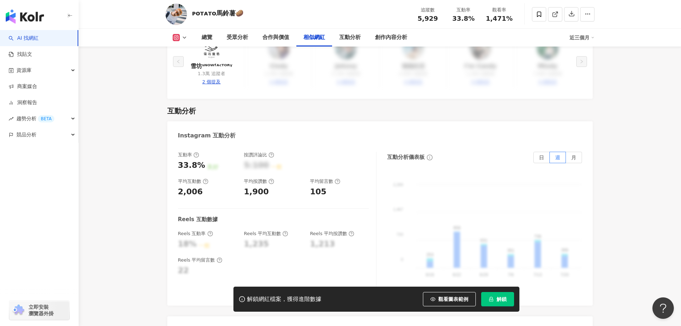
scroll to position [1286, 0]
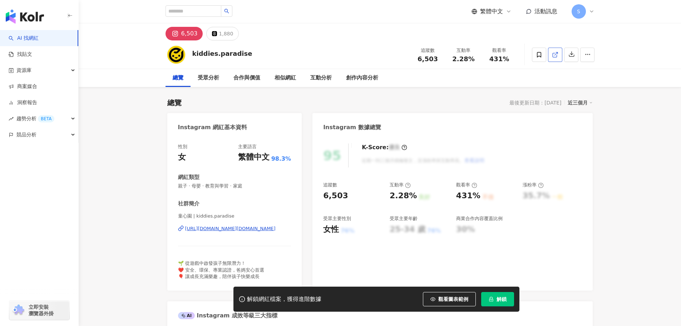
click at [554, 55] on icon at bounding box center [555, 54] width 6 height 6
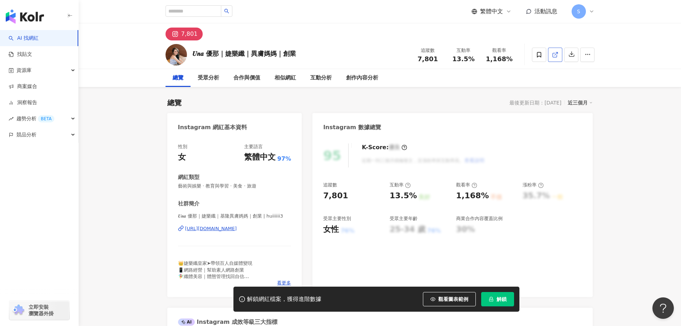
click at [552, 55] on icon at bounding box center [555, 54] width 6 height 6
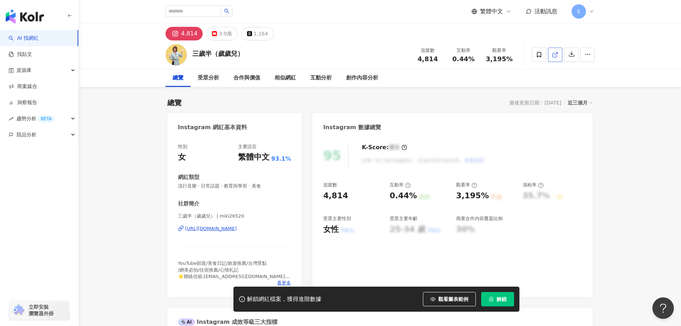
click at [556, 49] on link at bounding box center [555, 55] width 14 height 14
